Goal: Task Accomplishment & Management: Use online tool/utility

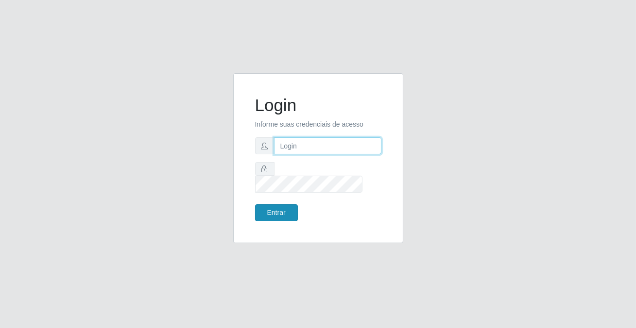
type input "[PERSON_NAME][EMAIL_ADDRESS][DOMAIN_NAME]"
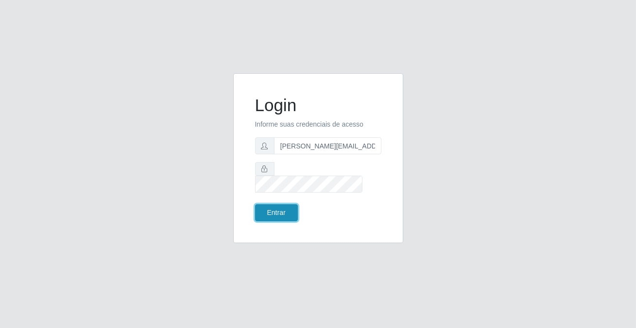
click at [259, 210] on button "Entrar" at bounding box center [276, 213] width 43 height 17
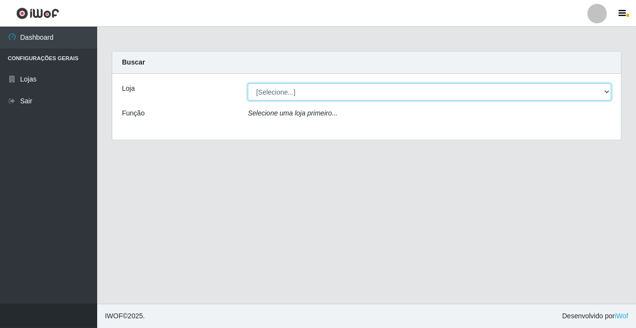
click at [262, 92] on select "[Selecione...] Rede Potiguar 2 - Macaíba" at bounding box center [429, 92] width 363 height 17
select select "101"
click at [248, 84] on select "[Selecione...] Rede Potiguar 2 - Macaíba" at bounding box center [429, 92] width 363 height 17
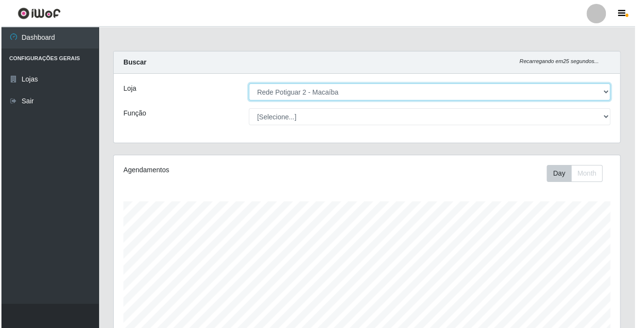
scroll to position [316, 0]
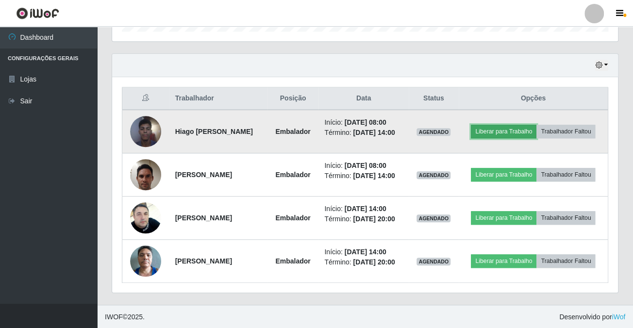
click at [495, 131] on button "Liberar para Trabalho" at bounding box center [504, 132] width 66 height 14
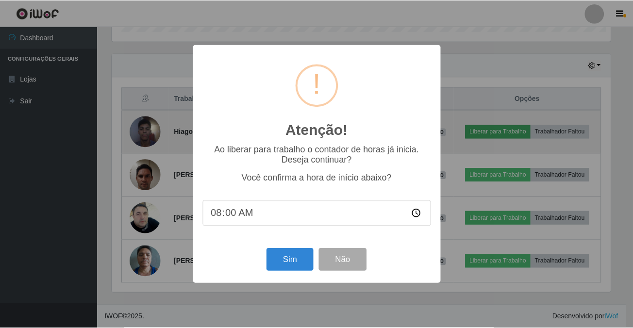
scroll to position [202, 501]
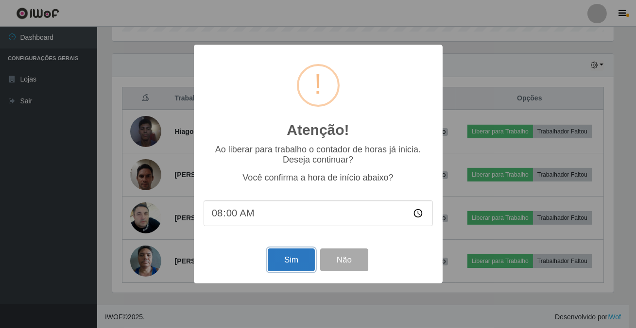
click at [287, 257] on button "Sim" at bounding box center [291, 260] width 47 height 23
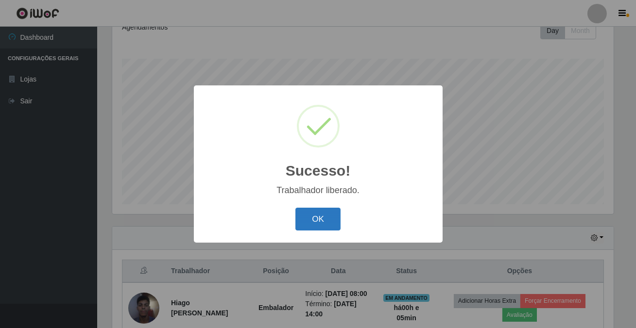
click at [337, 216] on button "OK" at bounding box center [317, 219] width 45 height 23
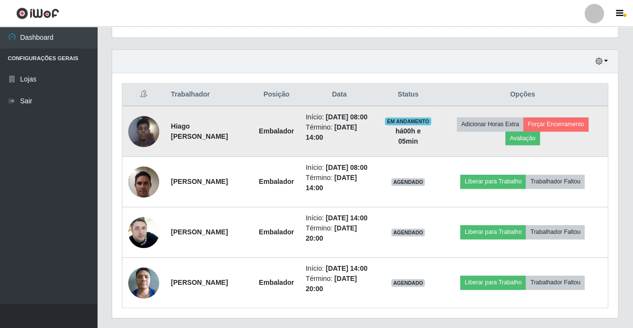
scroll to position [385, 0]
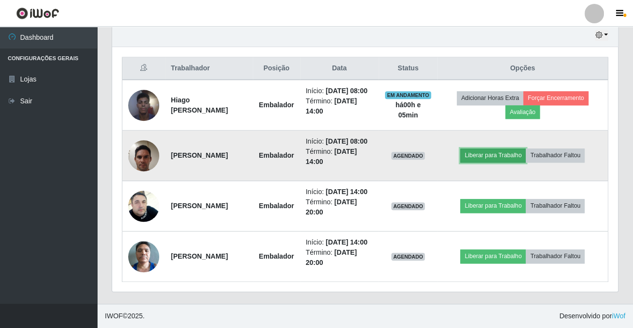
click at [497, 149] on button "Liberar para Trabalho" at bounding box center [494, 156] width 66 height 14
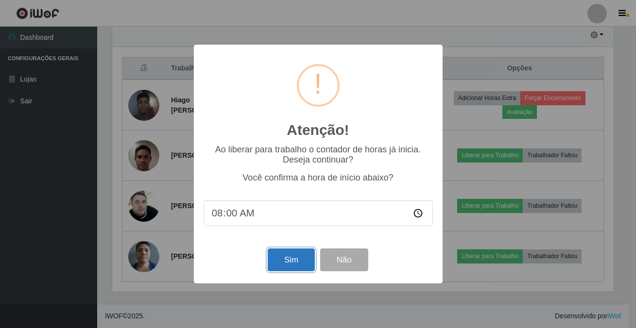
click at [283, 266] on button "Sim" at bounding box center [291, 260] width 47 height 23
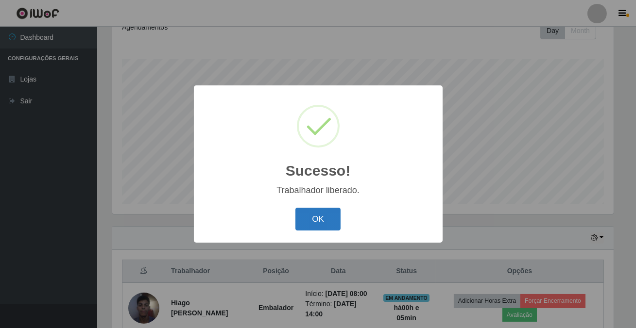
click at [334, 219] on button "OK" at bounding box center [317, 219] width 45 height 23
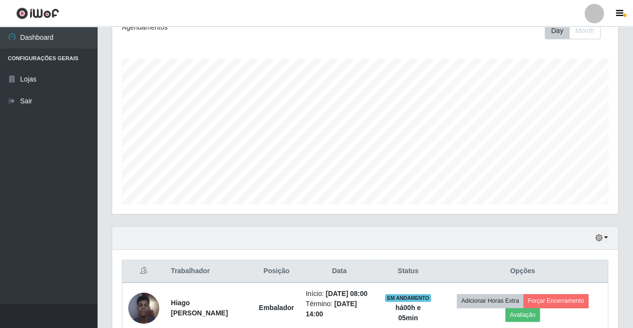
scroll to position [202, 506]
